Goal: Download file/media

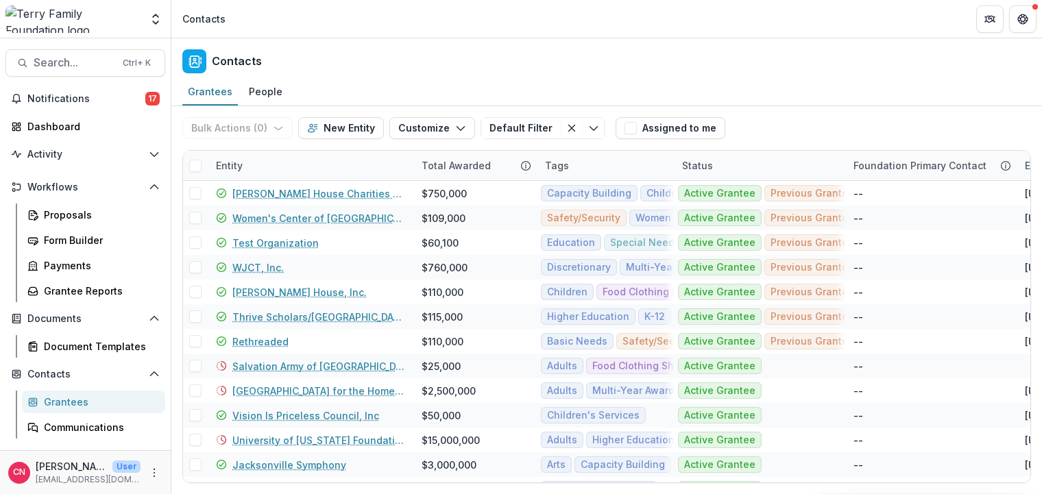
scroll to position [69, 0]
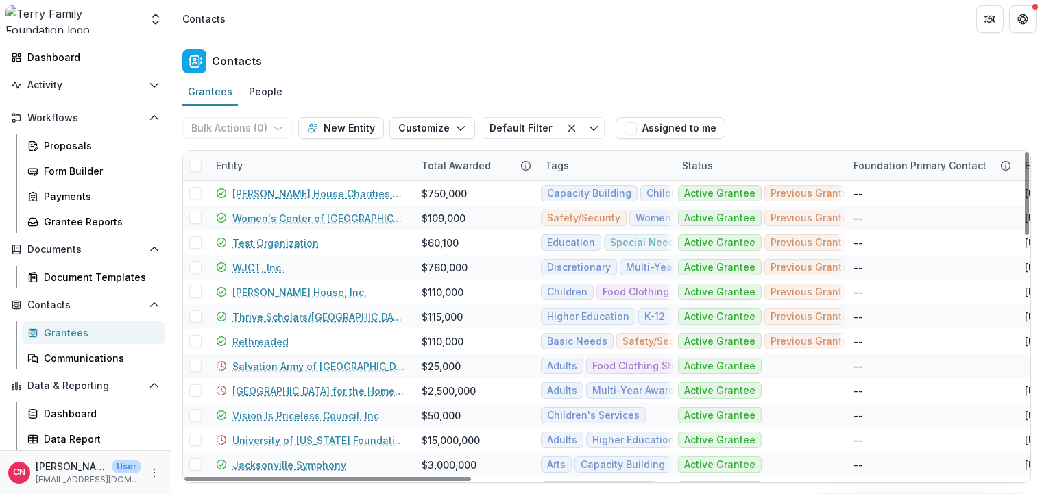
click at [82, 333] on div "Grantees" at bounding box center [99, 333] width 110 height 14
click at [298, 158] on div "Entity" at bounding box center [311, 165] width 206 height 29
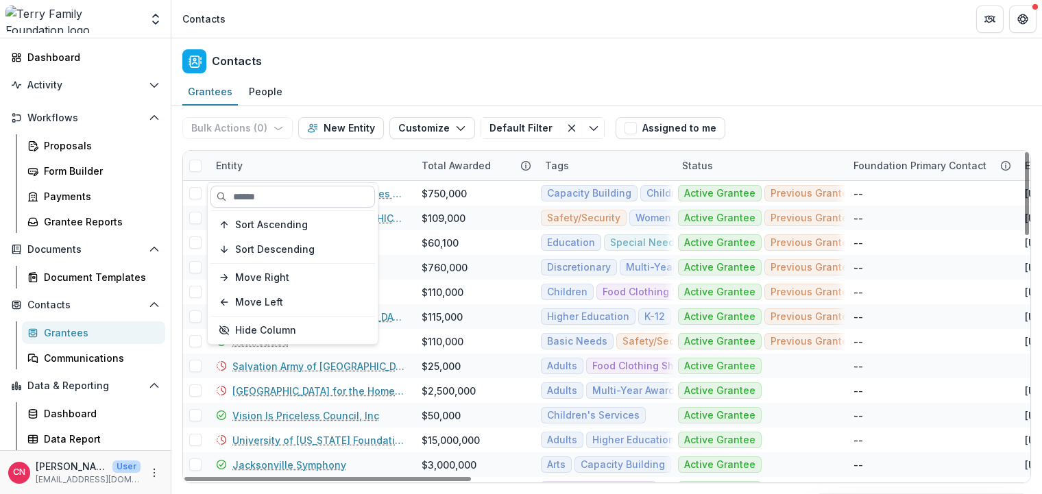
click at [339, 191] on input at bounding box center [292, 197] width 165 height 22
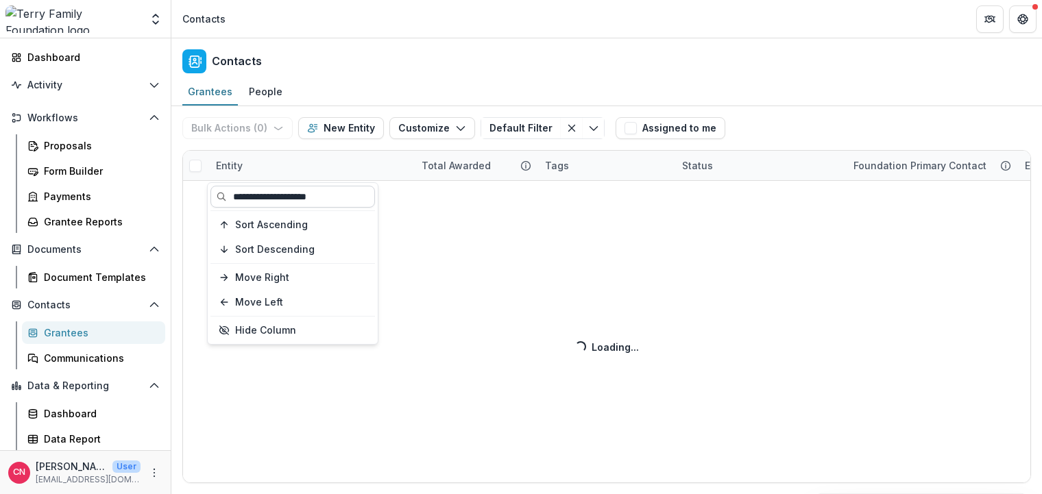
type input "**********"
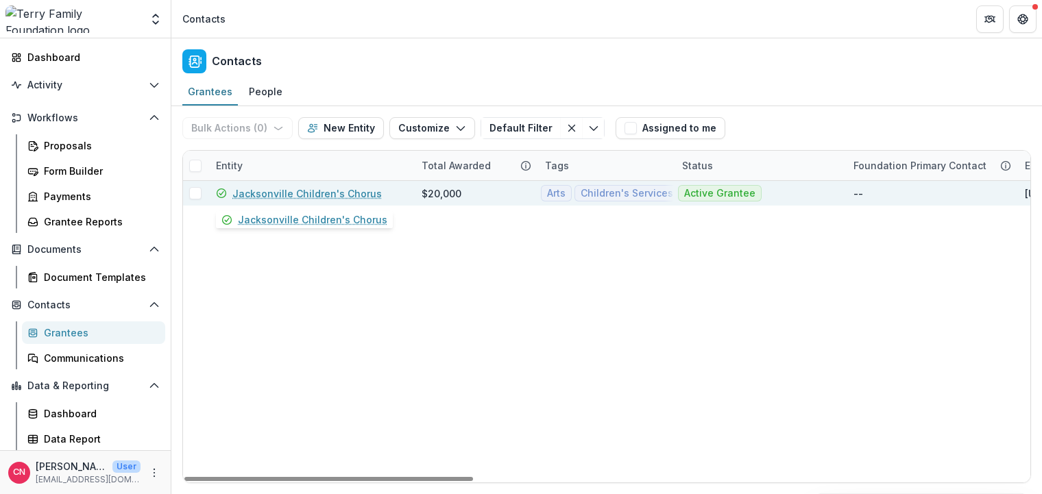
click at [333, 193] on link "Jacksonville Children's Chorus" at bounding box center [306, 193] width 149 height 14
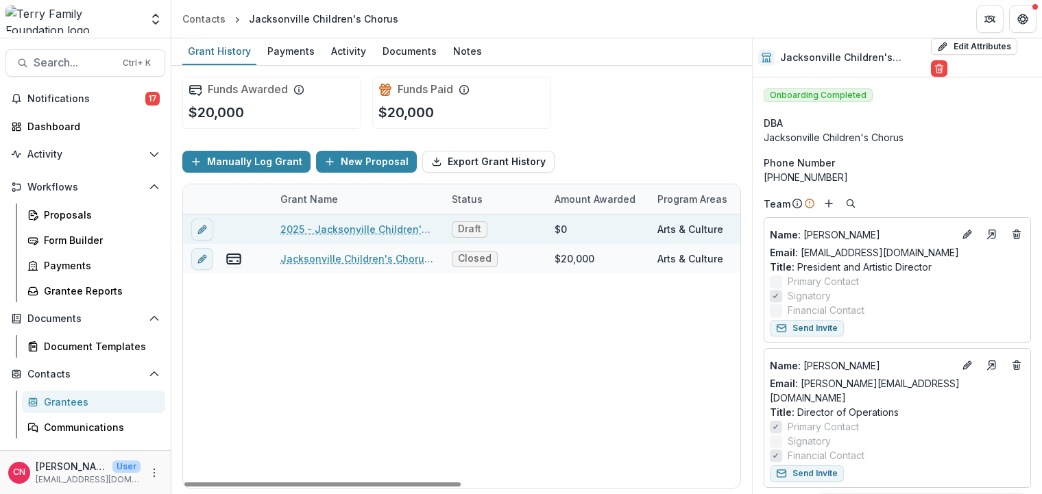
click at [370, 230] on link "2025 - Jacksonville Children's Chorus - General Operating Support" at bounding box center [357, 229] width 155 height 14
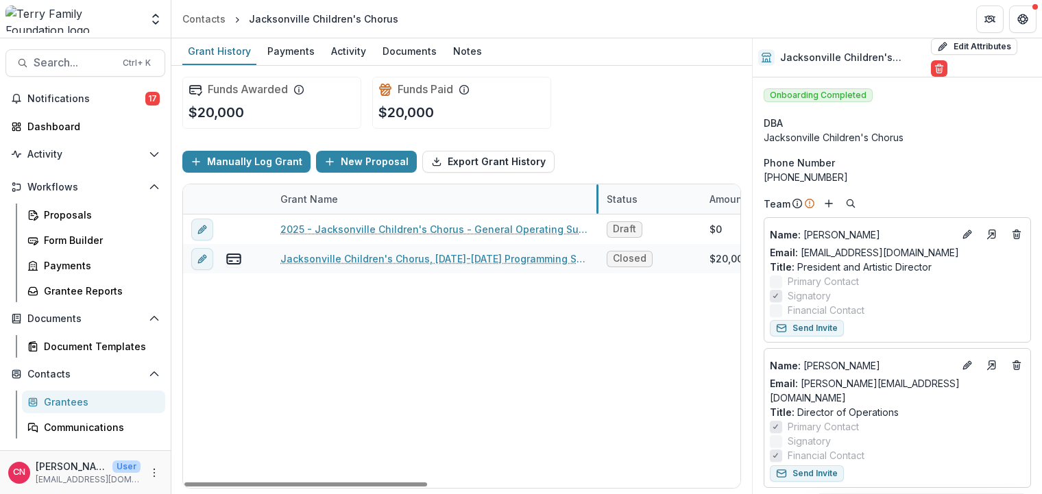
drag, startPoint x: 442, startPoint y: 204, endPoint x: 597, endPoint y: 207, distance: 155.0
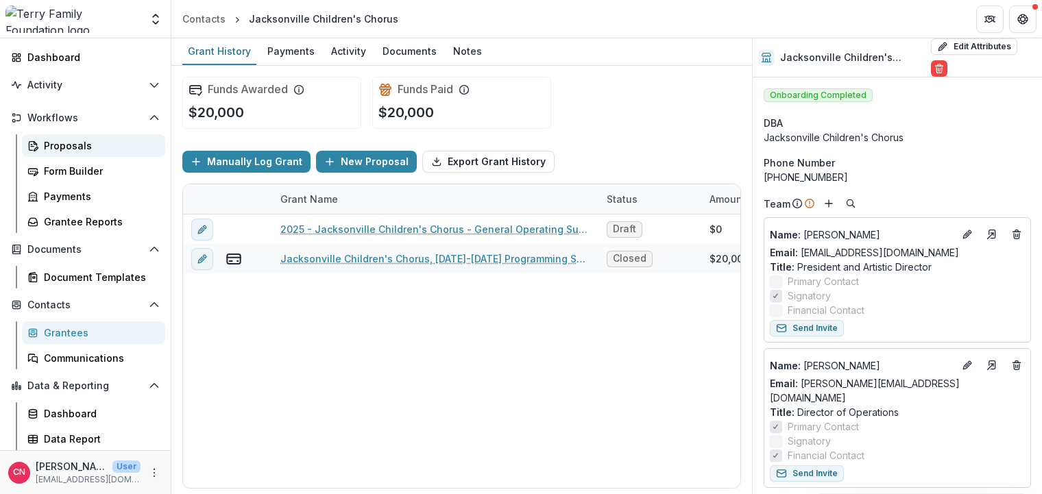
click at [69, 147] on div "Proposals" at bounding box center [99, 146] width 110 height 14
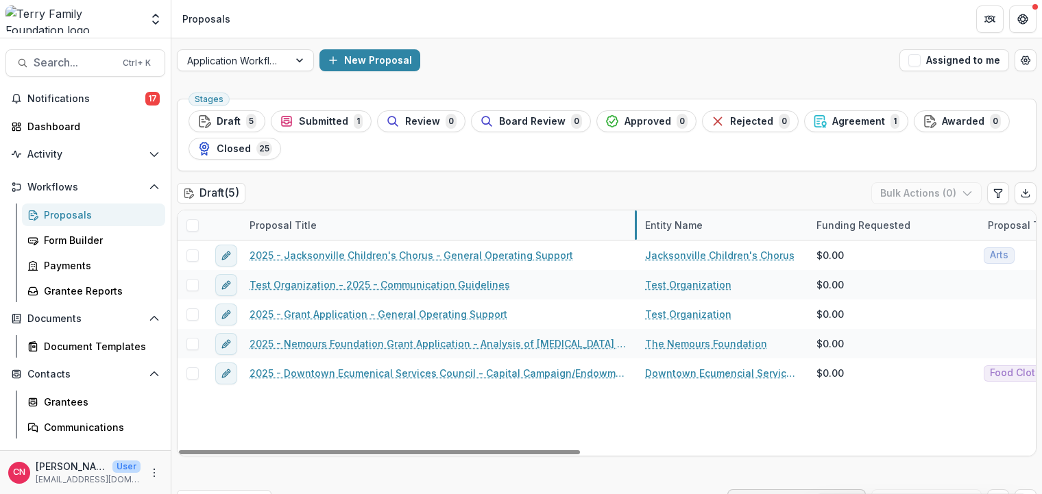
drag, startPoint x: 412, startPoint y: 224, endPoint x: 636, endPoint y: 227, distance: 224.2
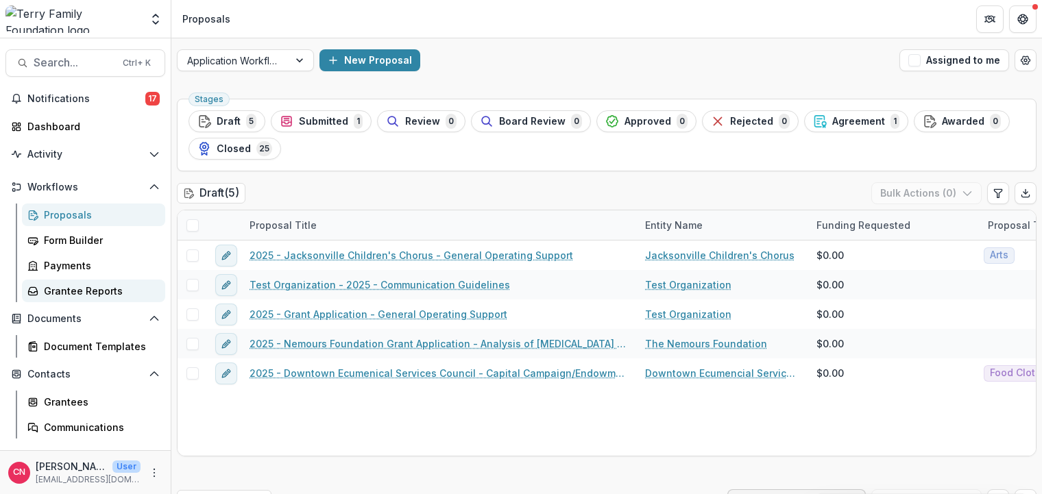
click at [103, 288] on div "Grantee Reports" at bounding box center [99, 291] width 110 height 14
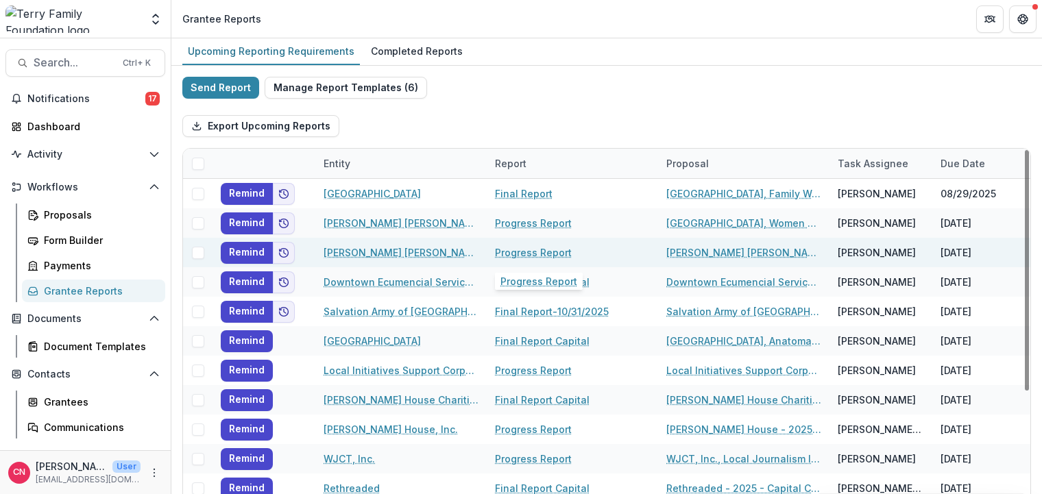
click at [535, 252] on link "Progress Report" at bounding box center [533, 252] width 77 height 14
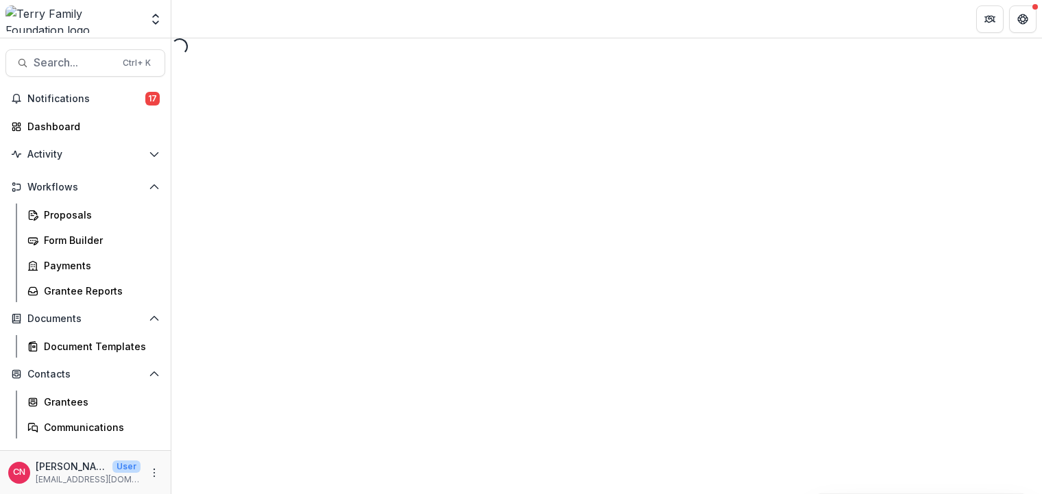
select select "********"
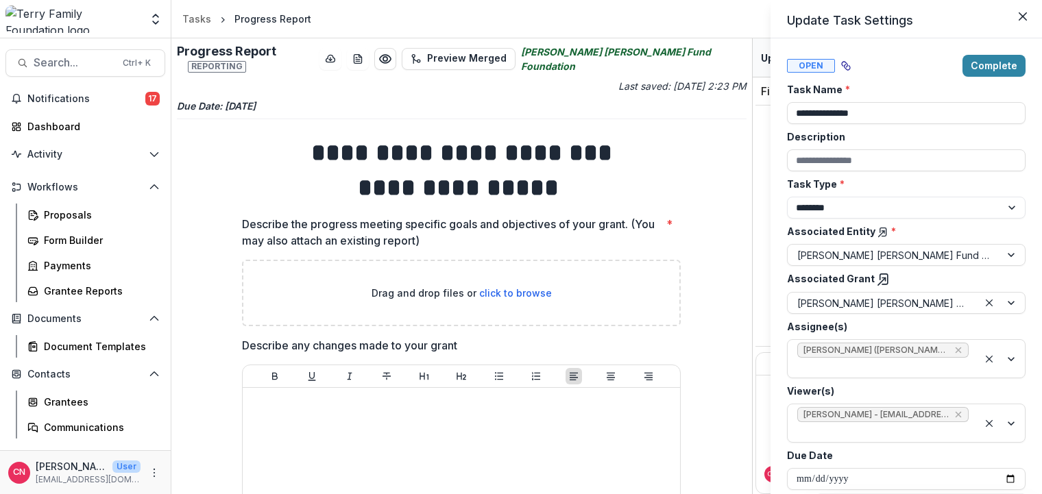
scroll to position [14, 0]
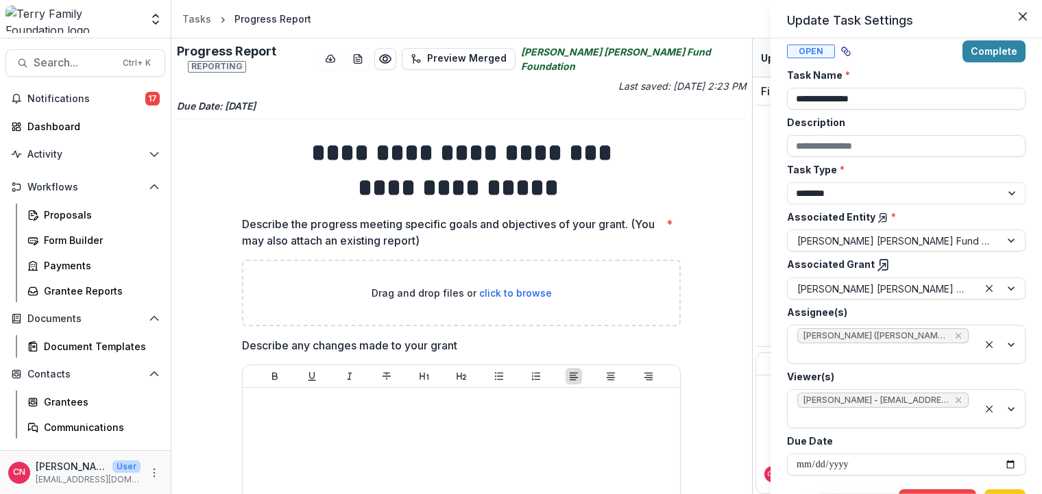
click at [471, 281] on div "**********" at bounding box center [521, 247] width 1042 height 494
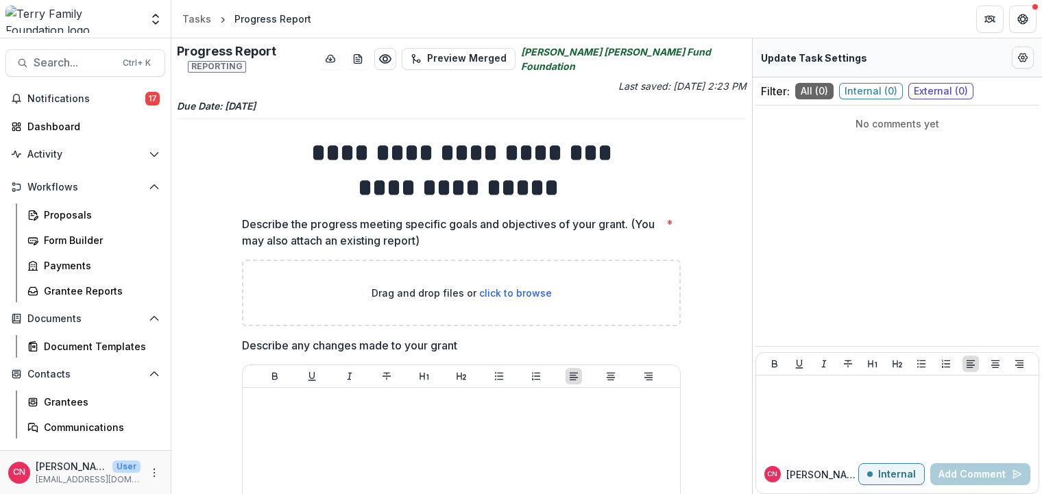
click at [316, 271] on div "Drag and drop files or click to browse" at bounding box center [461, 293] width 439 height 67
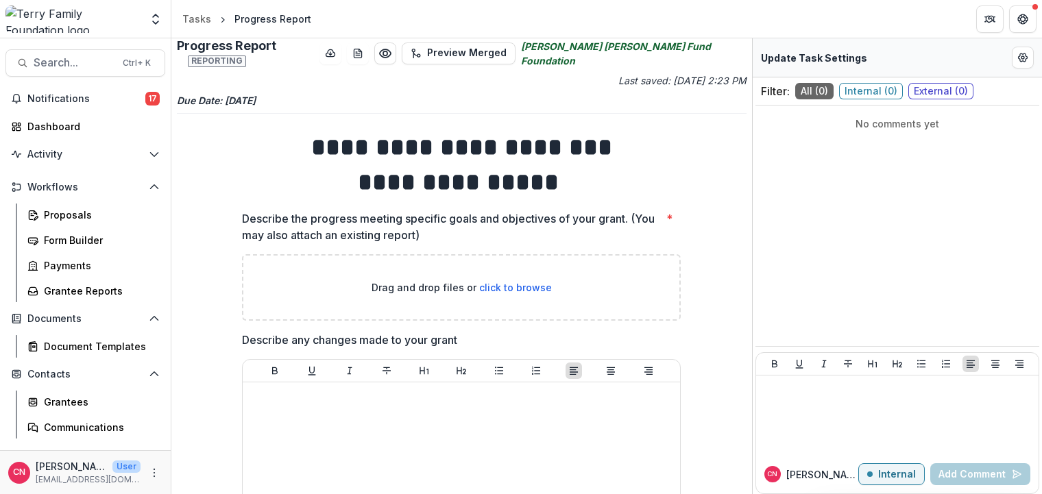
scroll to position [0, 0]
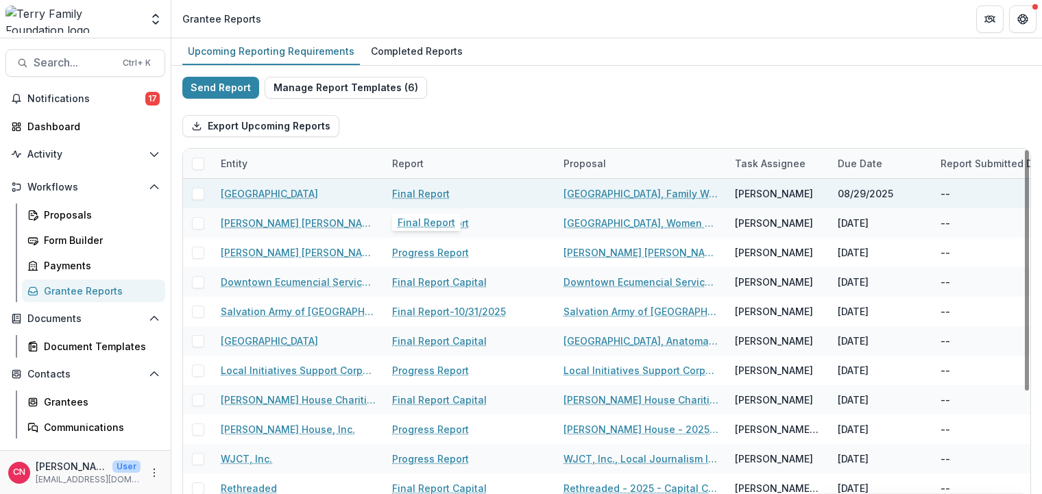
click at [420, 188] on link "Final Report" at bounding box center [421, 193] width 58 height 14
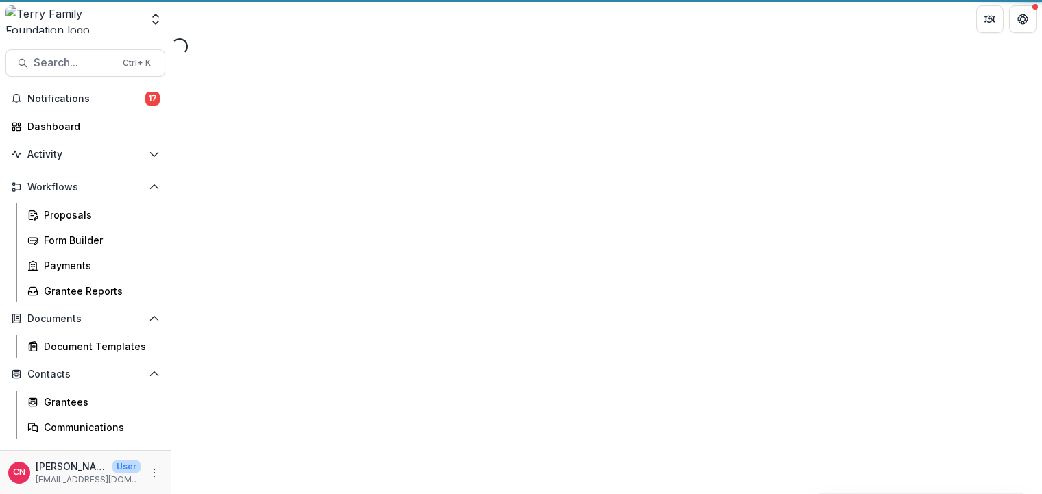
select select "********"
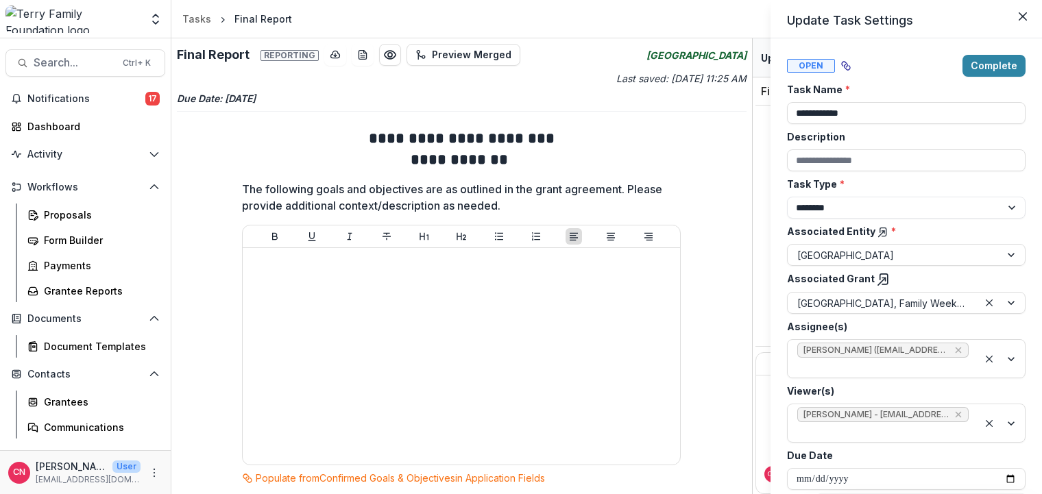
click at [692, 111] on div "**********" at bounding box center [521, 247] width 1042 height 494
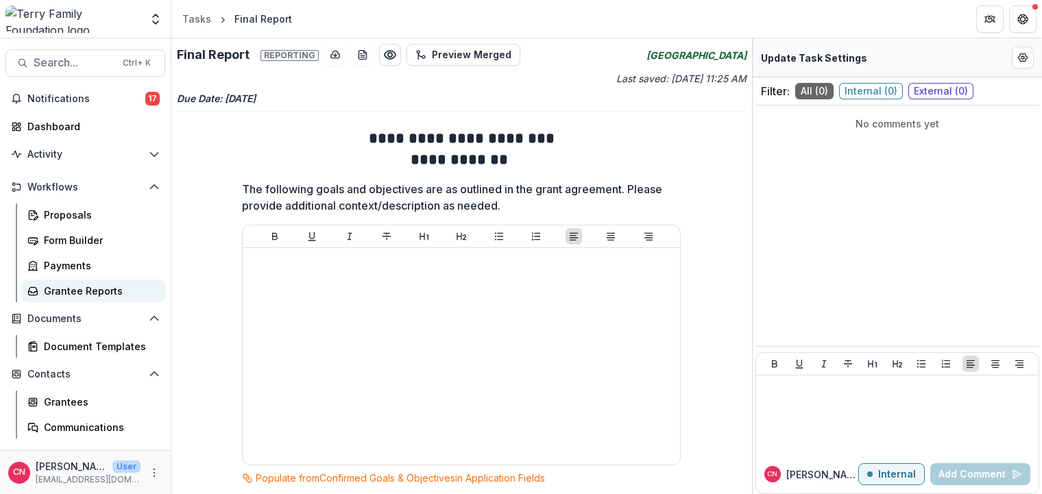
click at [96, 284] on div "Grantee Reports" at bounding box center [99, 291] width 110 height 14
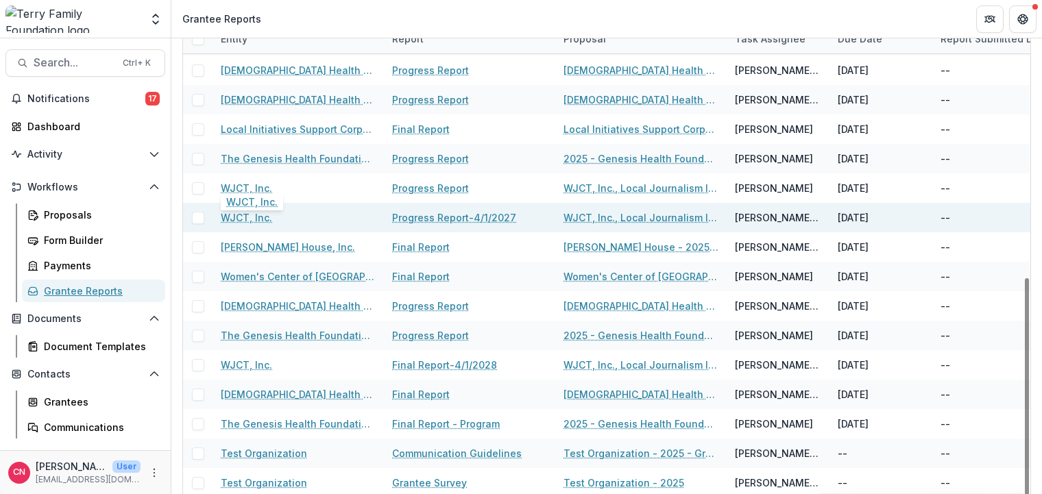
scroll to position [169, 0]
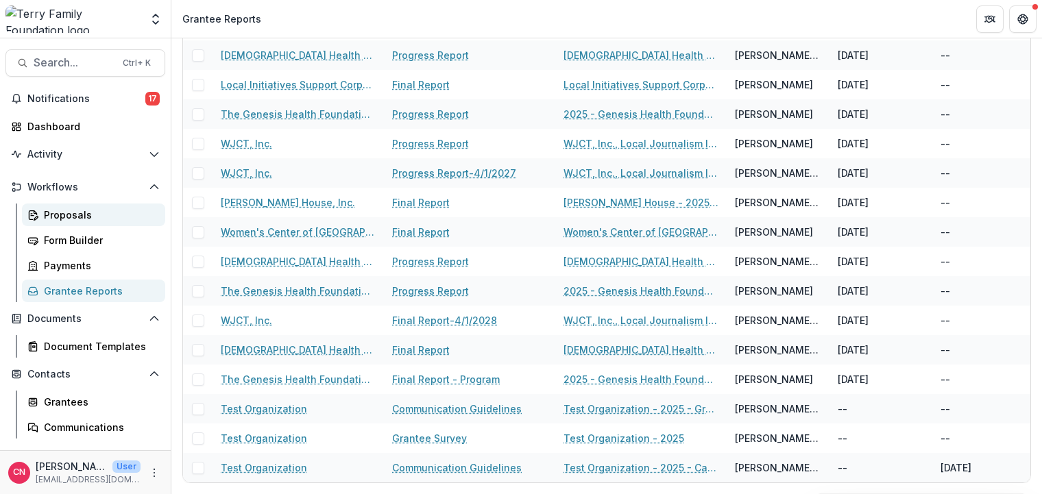
click at [64, 215] on div "Proposals" at bounding box center [99, 215] width 110 height 14
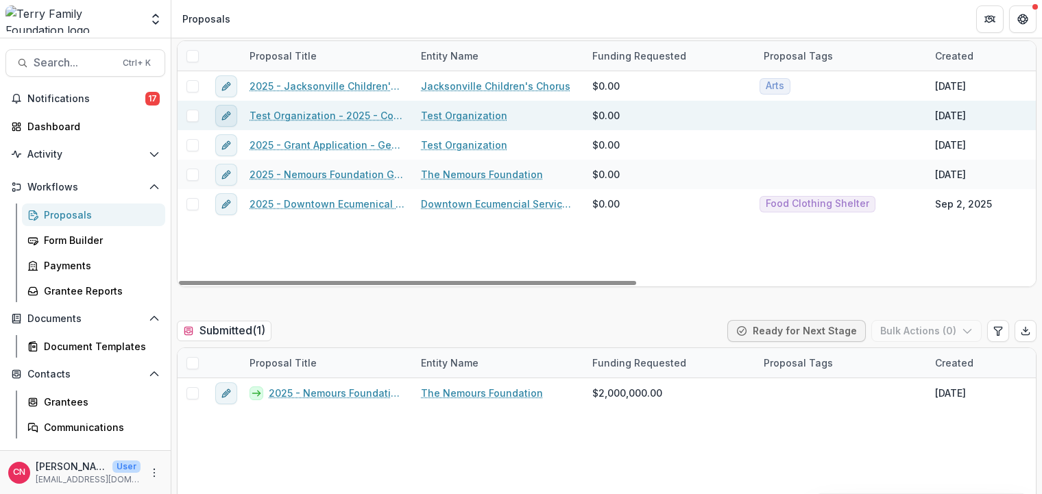
click at [224, 111] on icon "edit" at bounding box center [226, 115] width 11 height 11
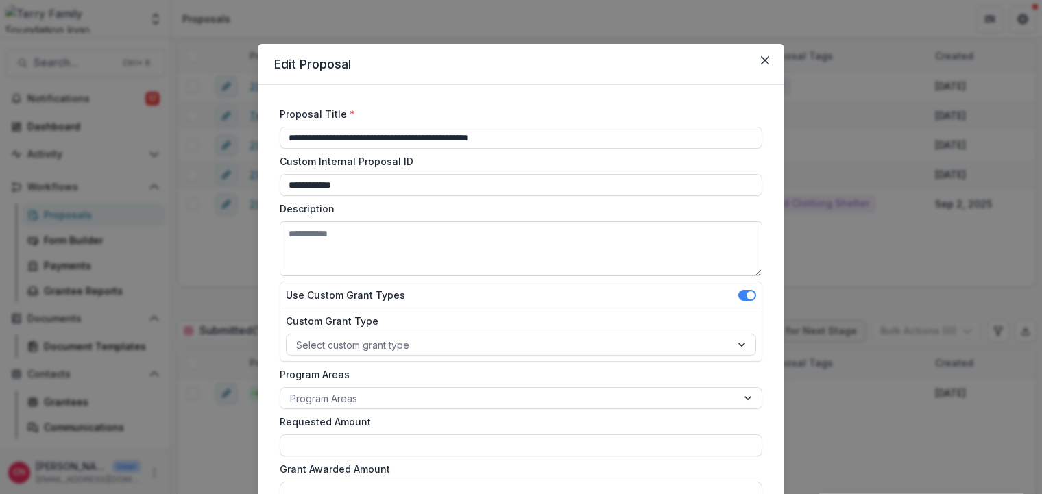
click at [520, 232] on textarea "Description" at bounding box center [521, 248] width 483 height 55
click at [765, 60] on icon "Close" at bounding box center [765, 60] width 8 height 8
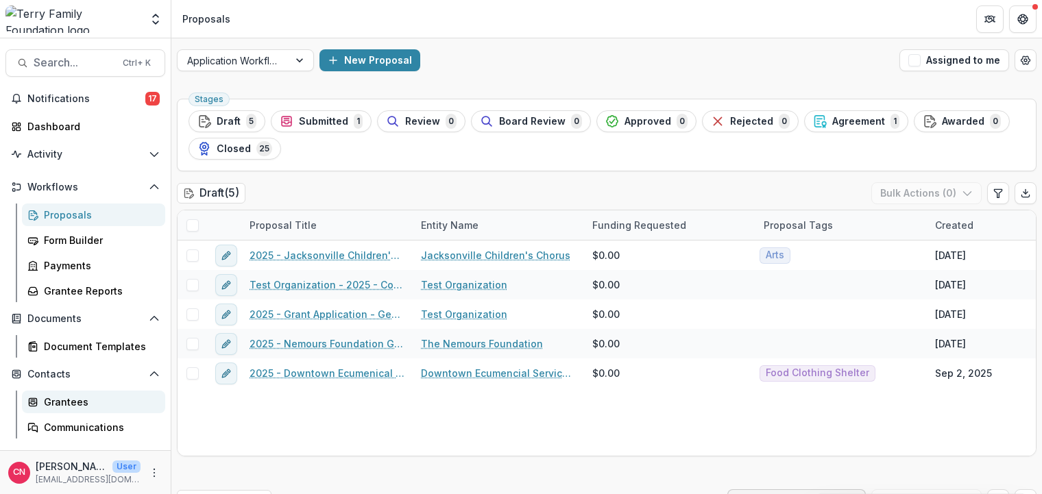
click at [48, 402] on div "Grantees" at bounding box center [99, 402] width 110 height 14
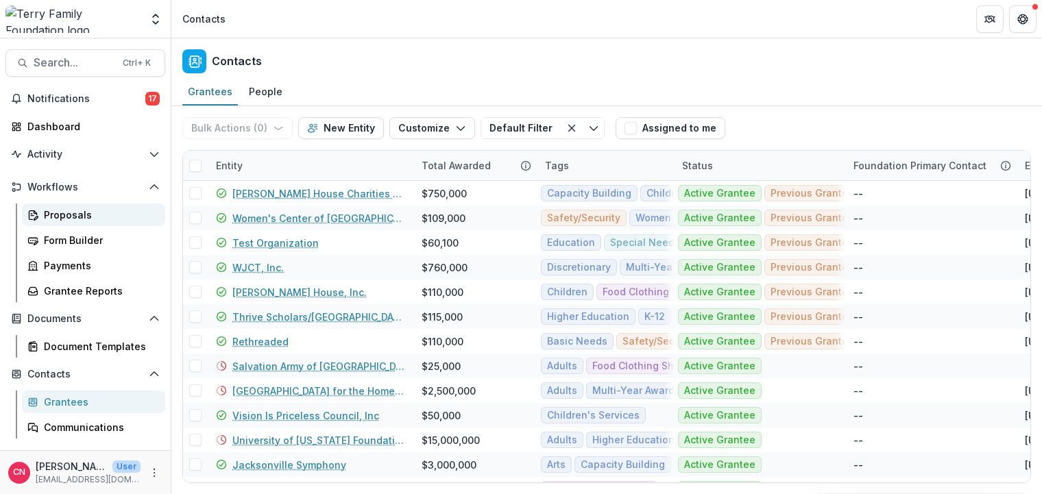
click at [65, 211] on div "Proposals" at bounding box center [99, 215] width 110 height 14
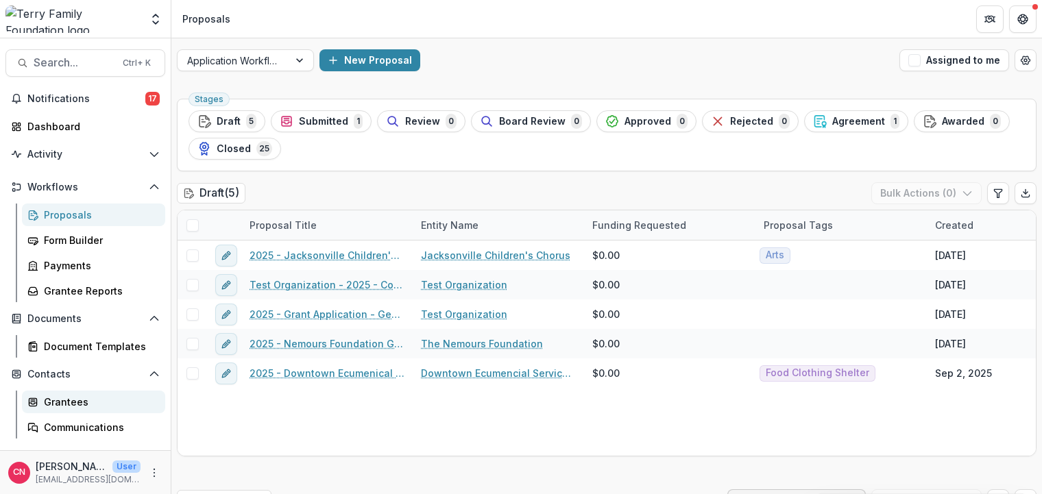
click at [64, 407] on div "Grantees" at bounding box center [99, 402] width 110 height 14
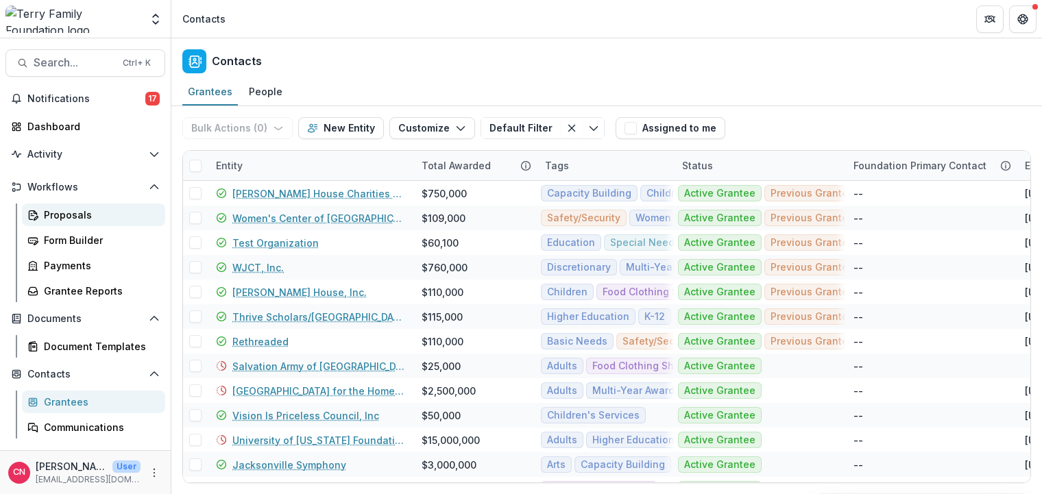
click at [62, 214] on div "Proposals" at bounding box center [99, 215] width 110 height 14
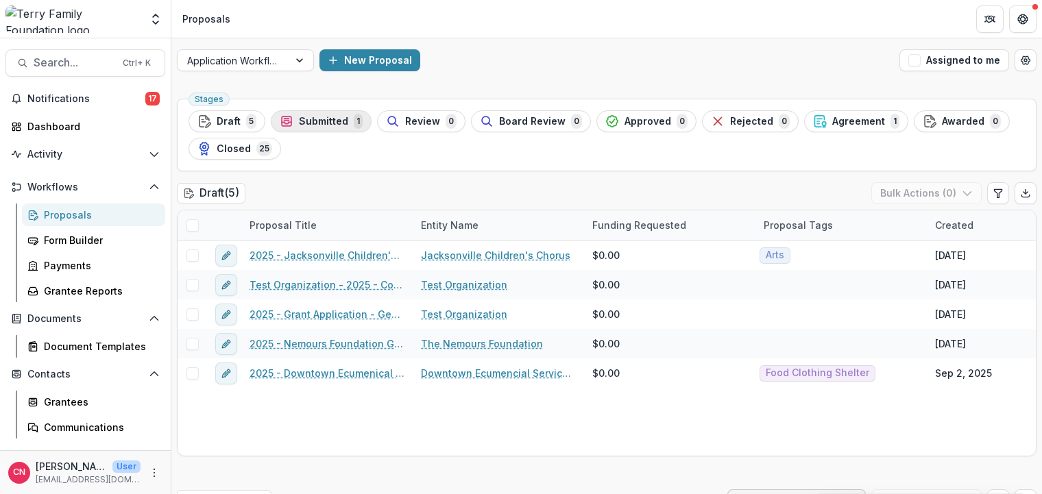
click at [321, 118] on span "Submitted" at bounding box center [323, 122] width 49 height 12
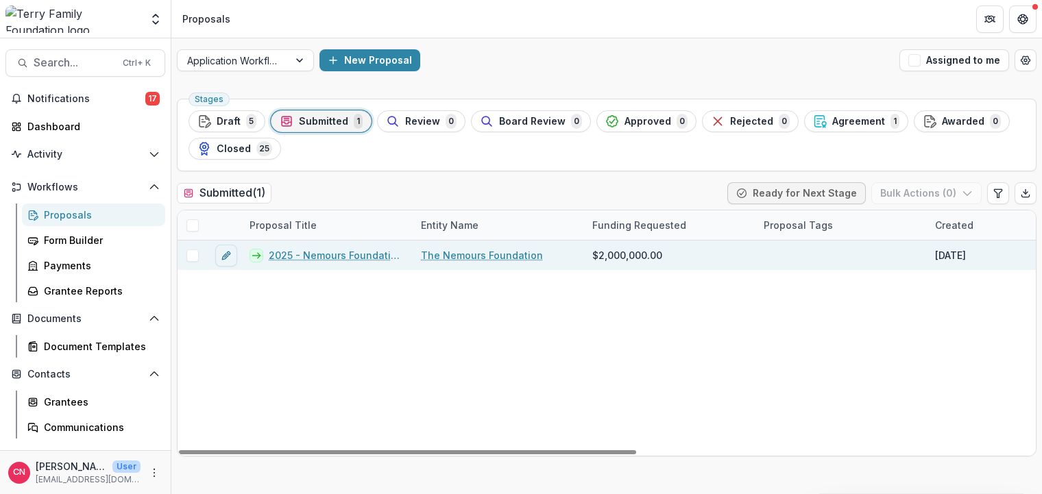
click at [374, 250] on link "2025 - Nemours Foundation Grant Application Form - Program or Project" at bounding box center [337, 255] width 136 height 14
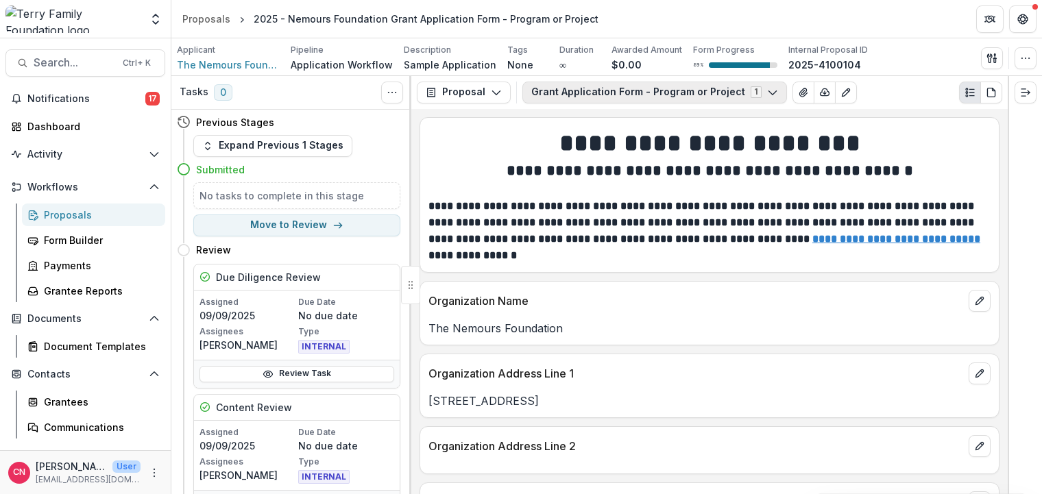
click at [767, 88] on icon "button" at bounding box center [772, 92] width 11 height 11
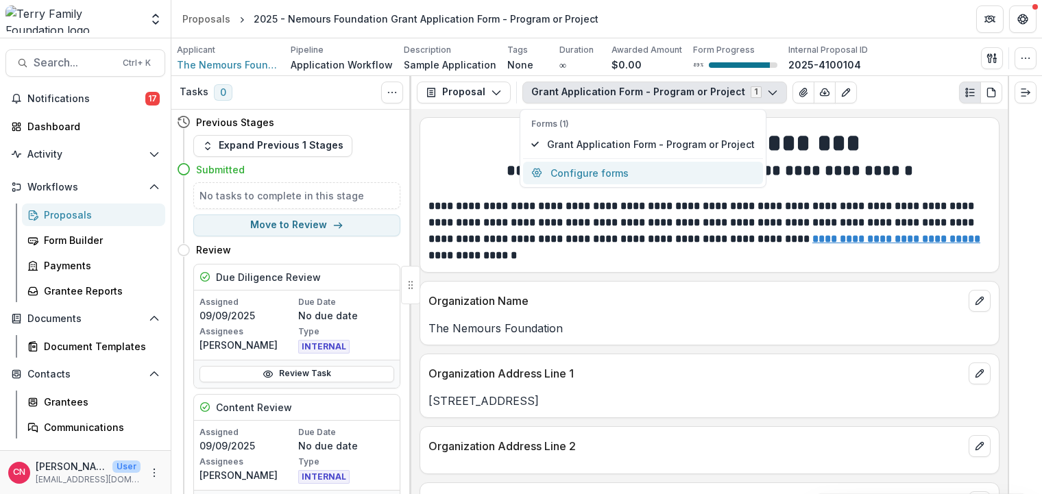
click at [613, 168] on button "Configure forms" at bounding box center [643, 173] width 240 height 23
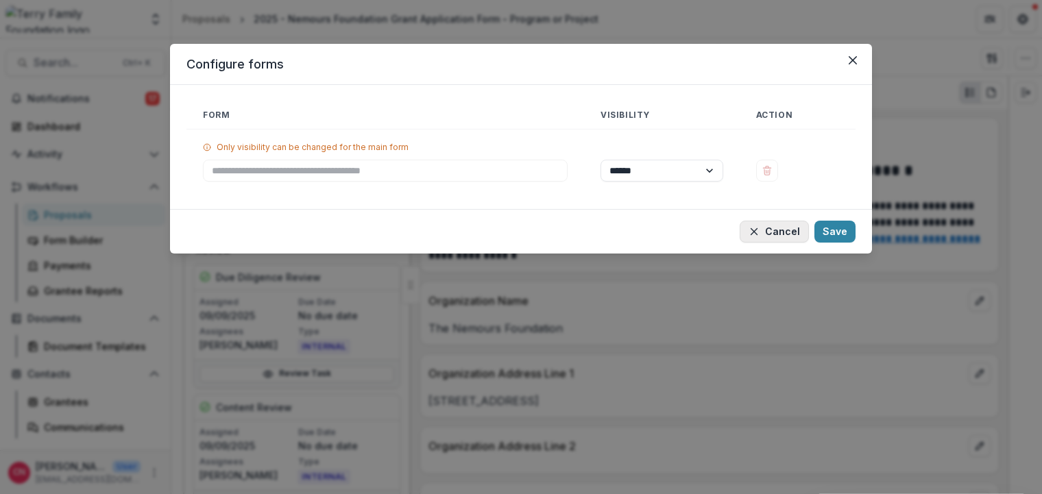
click at [786, 226] on button "Cancel" at bounding box center [774, 232] width 69 height 22
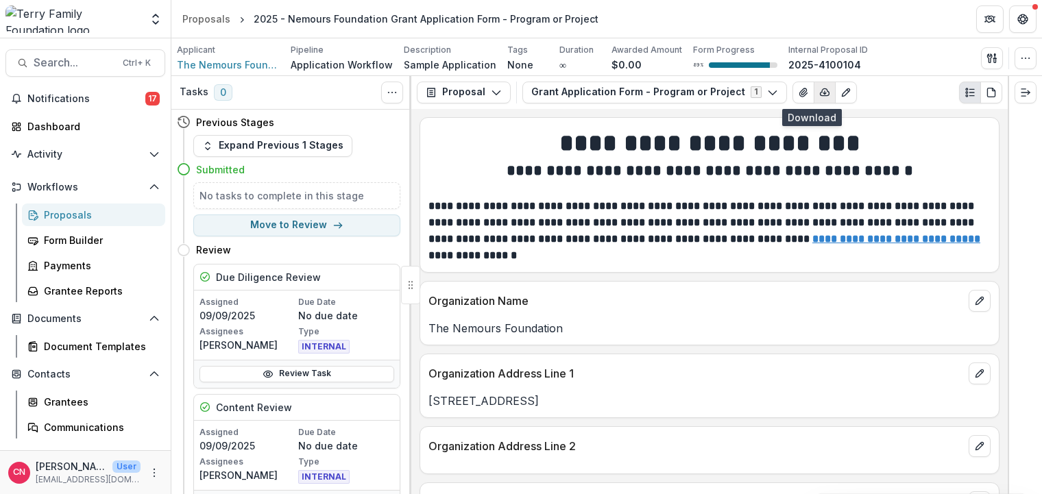
click at [814, 86] on button "button" at bounding box center [825, 93] width 22 height 22
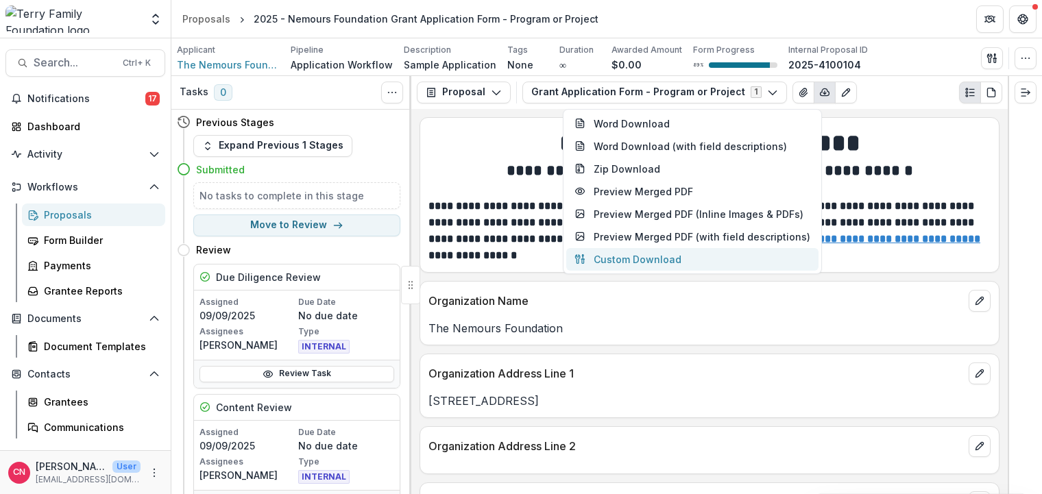
click at [634, 255] on button "Custom Download" at bounding box center [692, 259] width 252 height 23
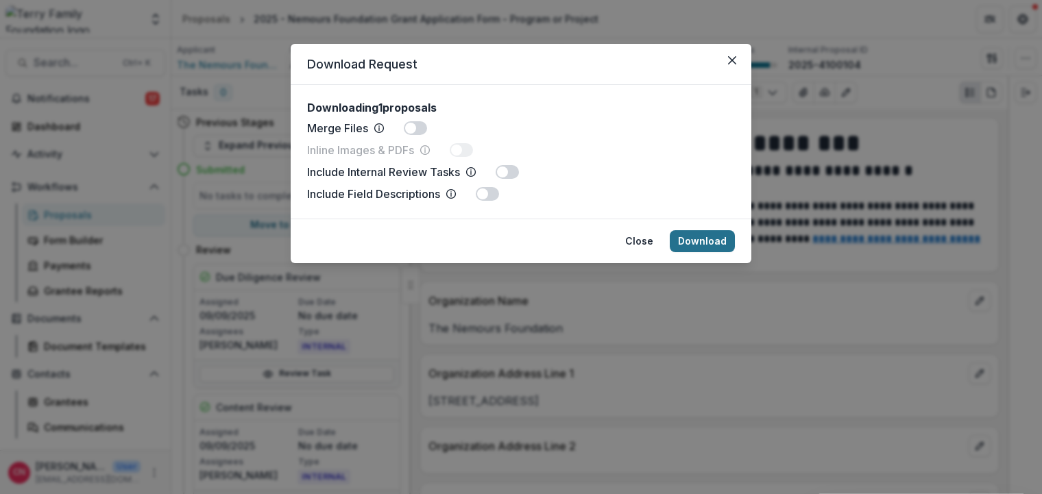
click at [703, 241] on button "Download" at bounding box center [702, 241] width 65 height 22
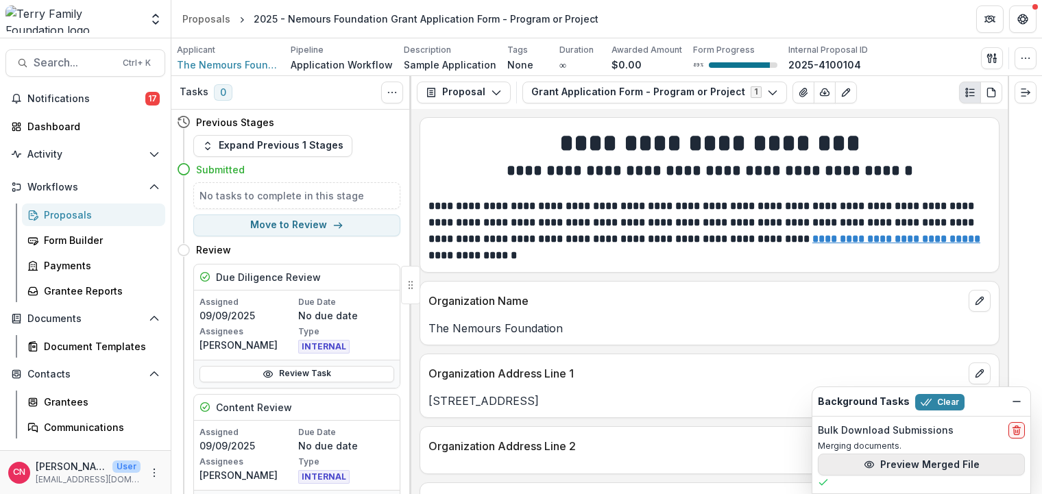
click at [893, 461] on button "Preview Merged File" at bounding box center [921, 465] width 207 height 22
